Goal: Navigation & Orientation: Find specific page/section

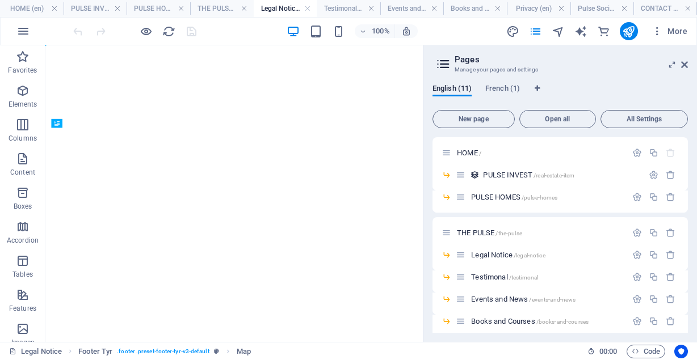
click at [266, 10] on h4 "Legal Notice (en)" at bounding box center [286, 8] width 64 height 12
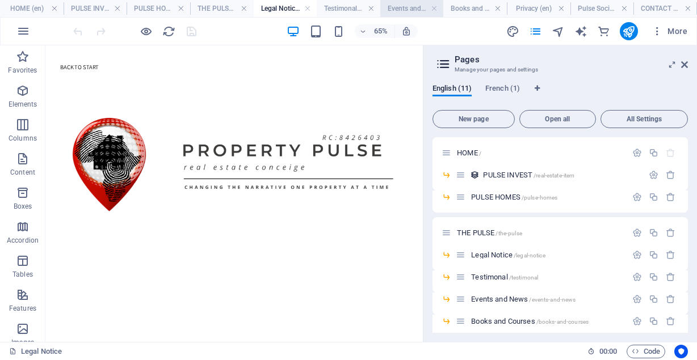
click at [394, 3] on h4 "Events and News (en)" at bounding box center [412, 8] width 64 height 12
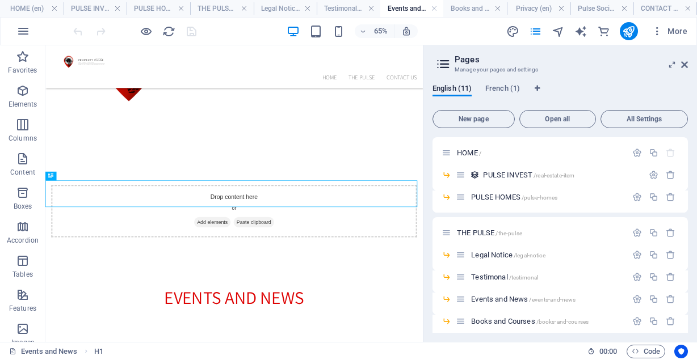
scroll to position [184, 0]
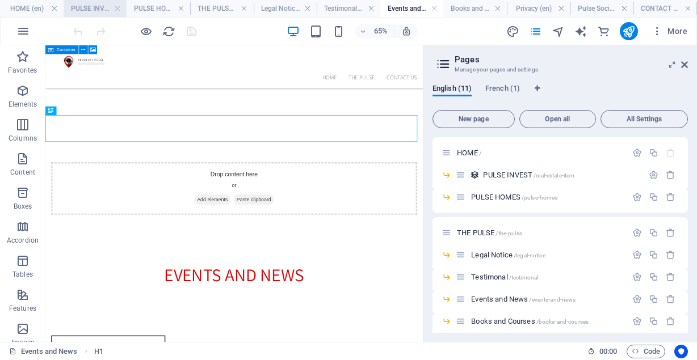
click at [105, 10] on h4 "PULSE INVEST (en)" at bounding box center [96, 8] width 64 height 12
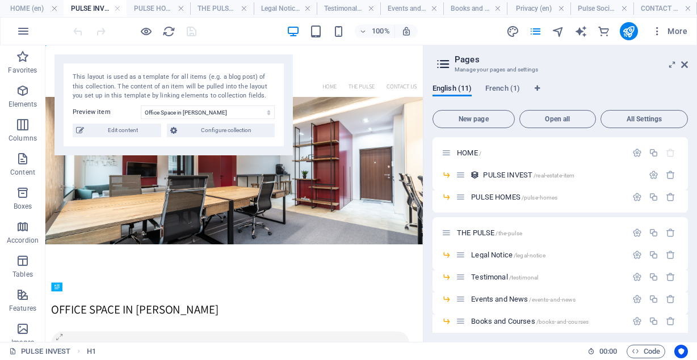
click at [106, 10] on h4 "PULSE INVEST (en)" at bounding box center [96, 8] width 64 height 12
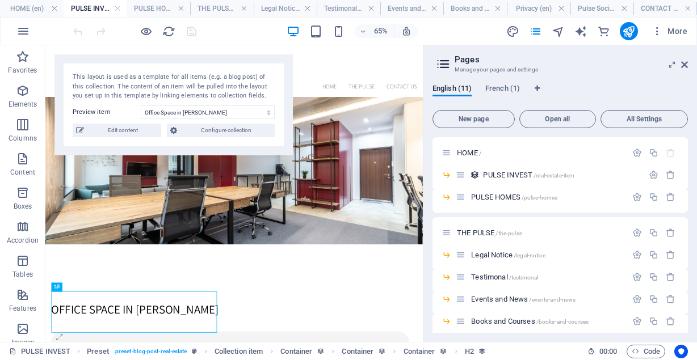
click at [106, 10] on h4 "PULSE INVEST (en)" at bounding box center [96, 8] width 64 height 12
